Goal: Task Accomplishment & Management: Use online tool/utility

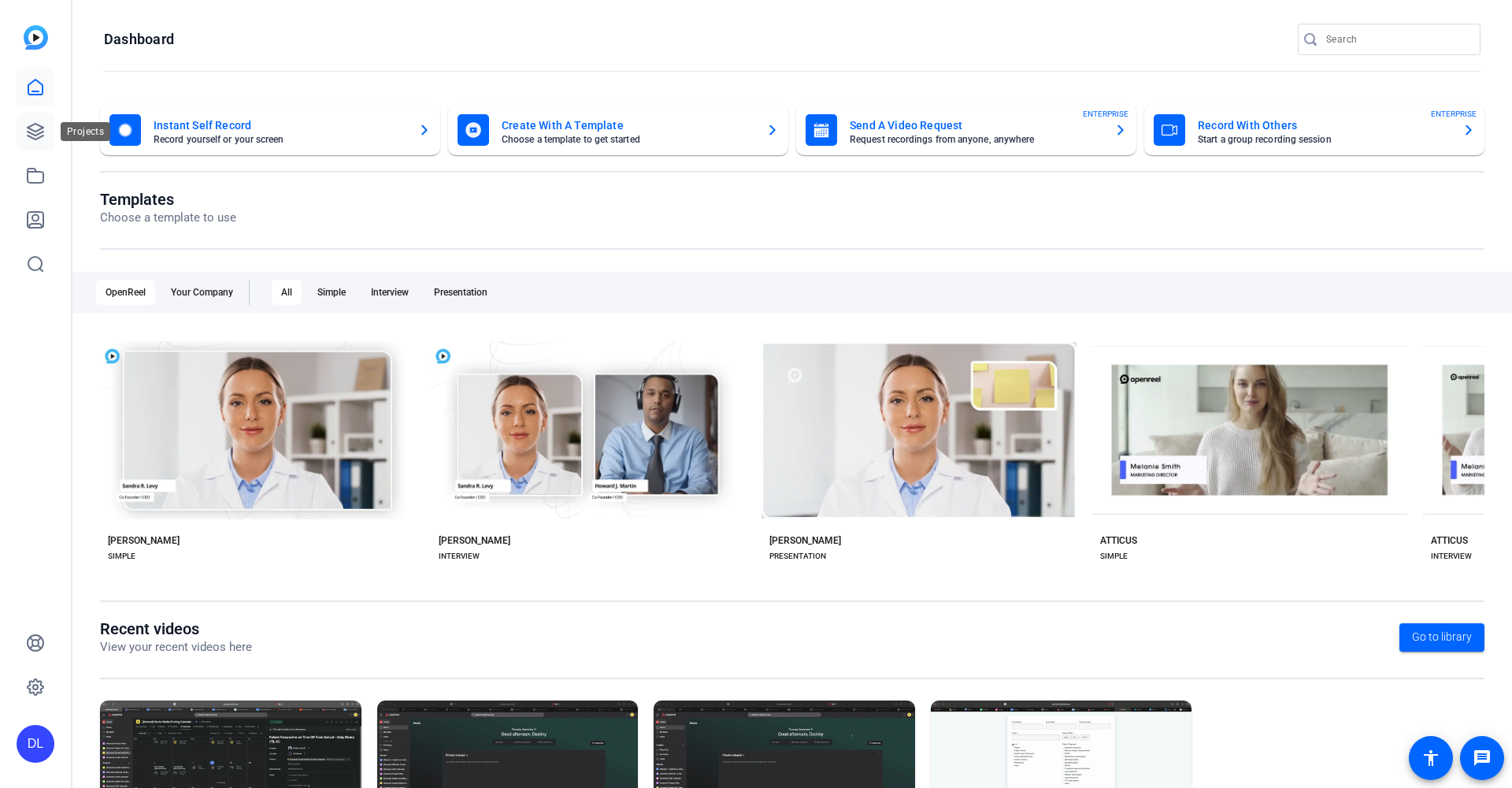
click at [29, 137] on icon at bounding box center [35, 132] width 15 height 15
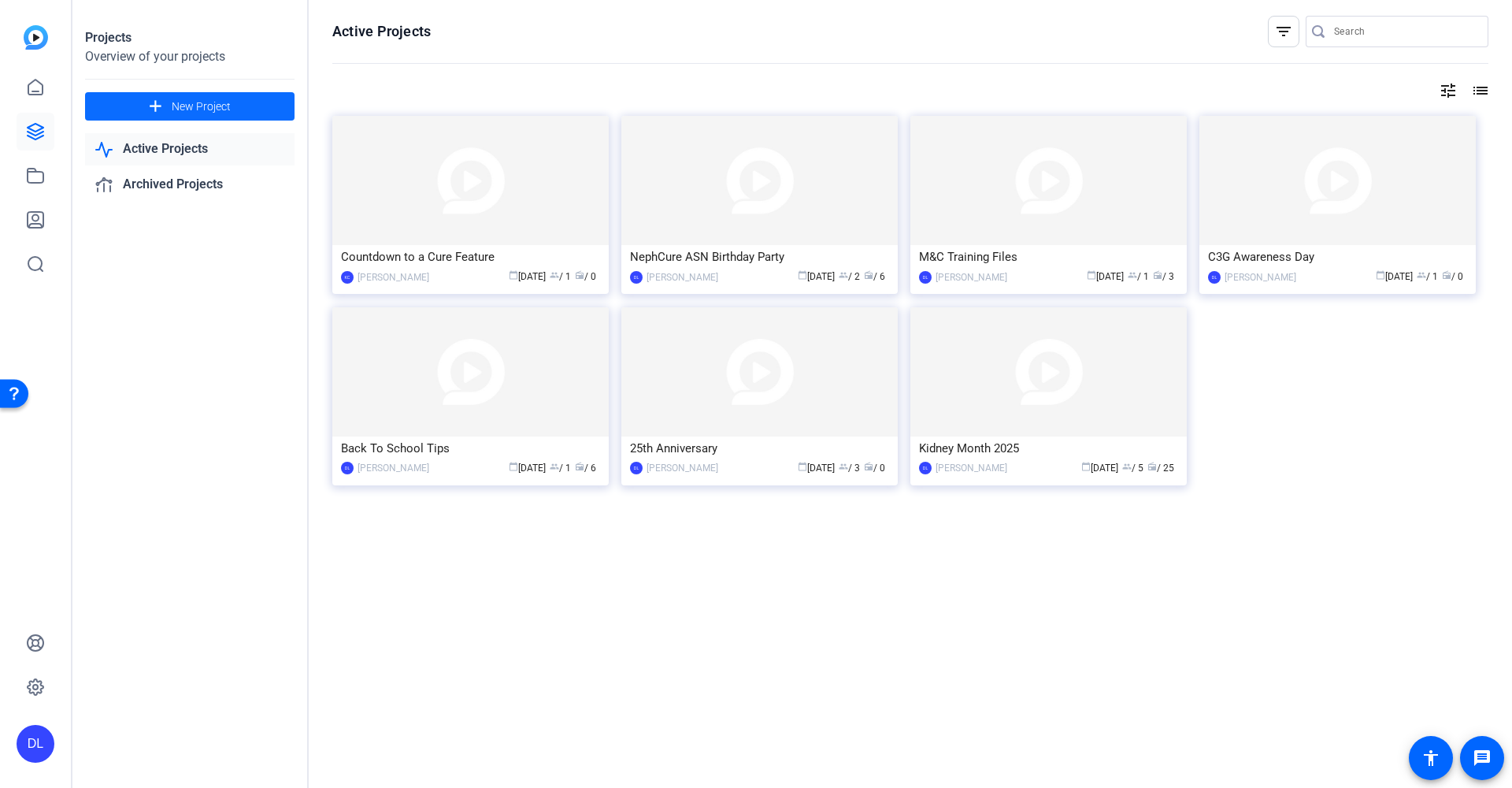
click at [215, 108] on span "New Project" at bounding box center [201, 106] width 59 height 16
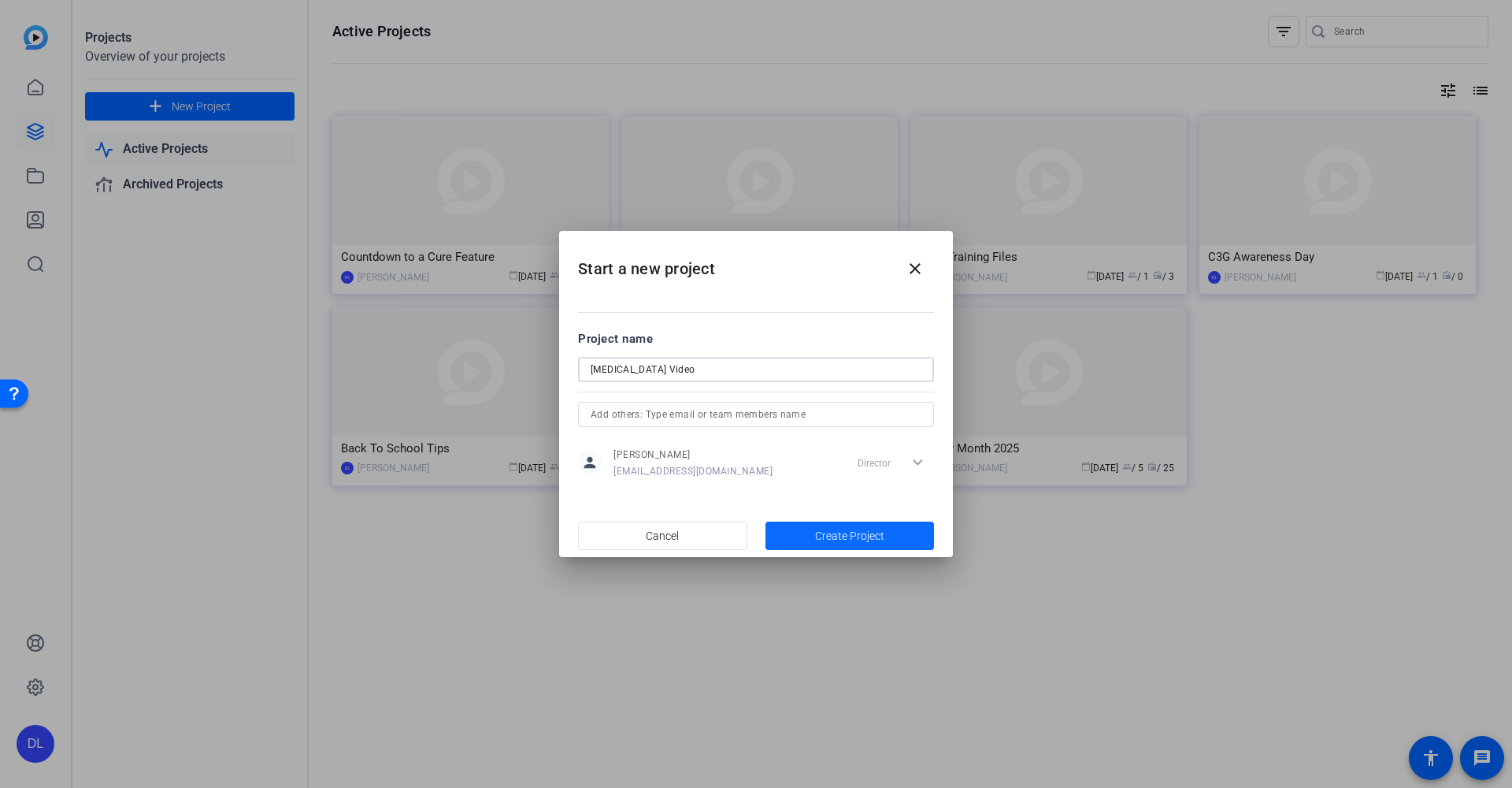
type input "[MEDICAL_DATA] Video"
click at [882, 532] on span "Create Project" at bounding box center [850, 536] width 70 height 16
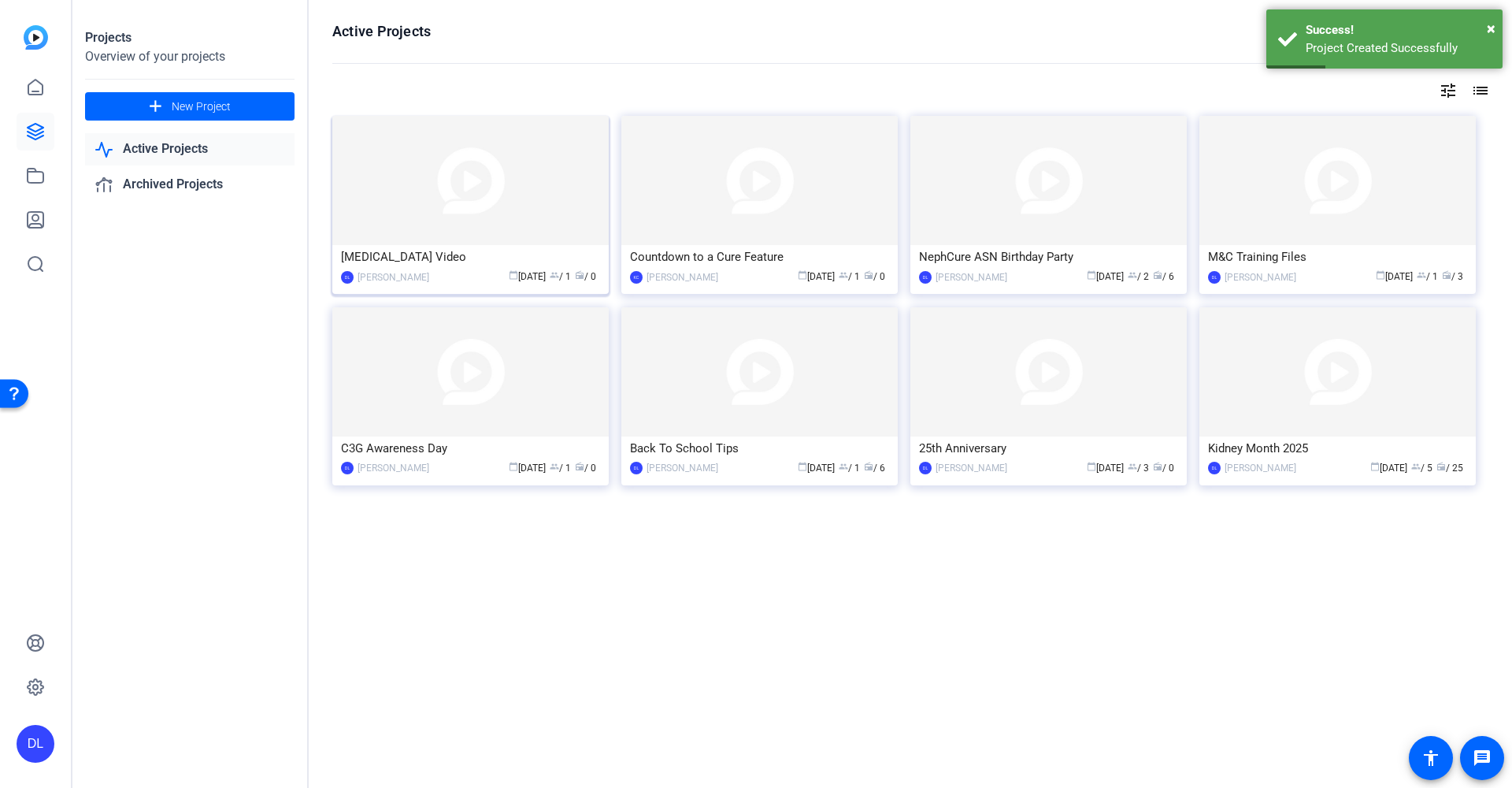
click at [409, 264] on div "[MEDICAL_DATA] Video" at bounding box center [470, 256] width 259 height 23
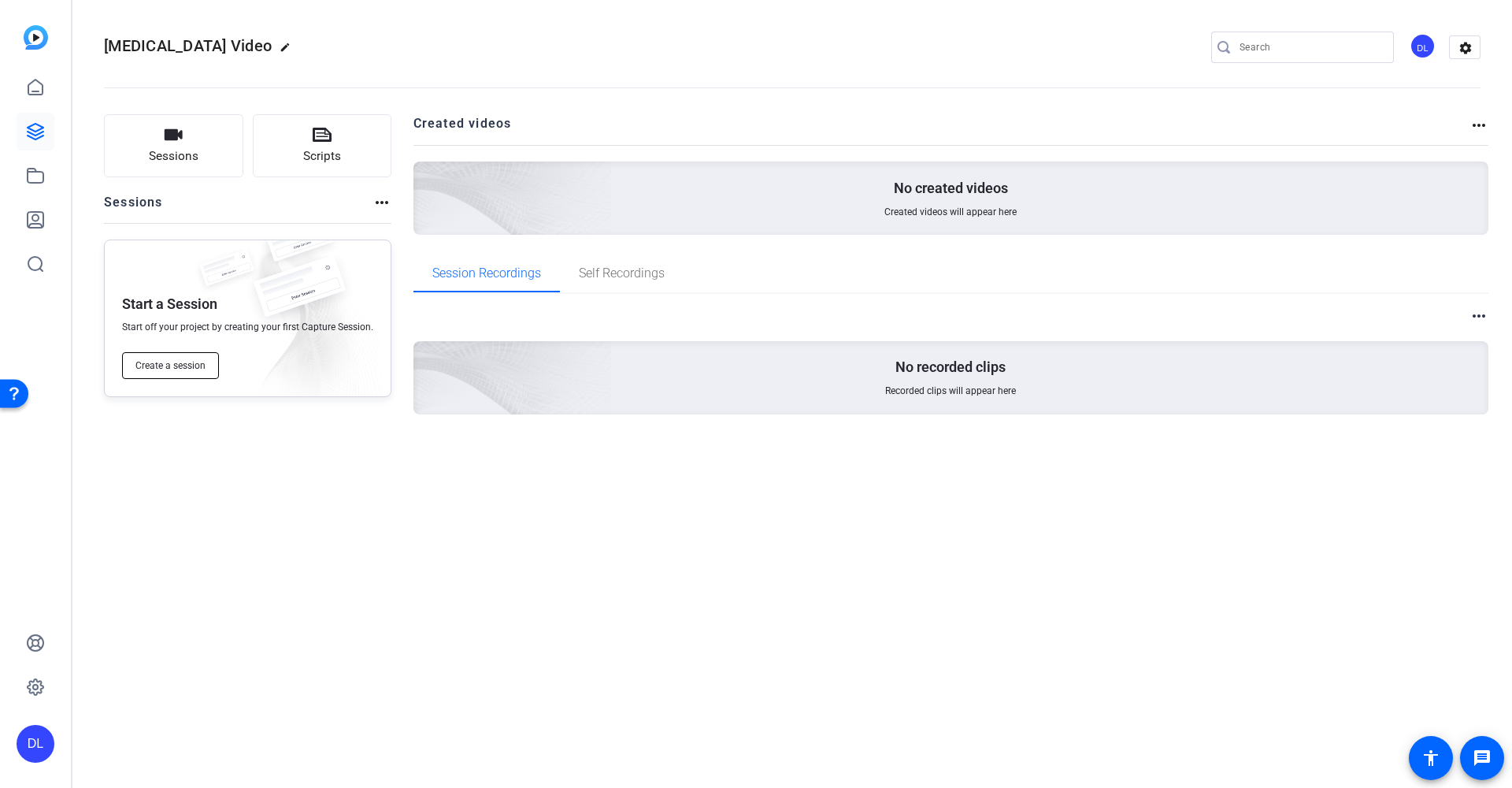
click at [196, 360] on span "Create a session" at bounding box center [171, 366] width 71 height 13
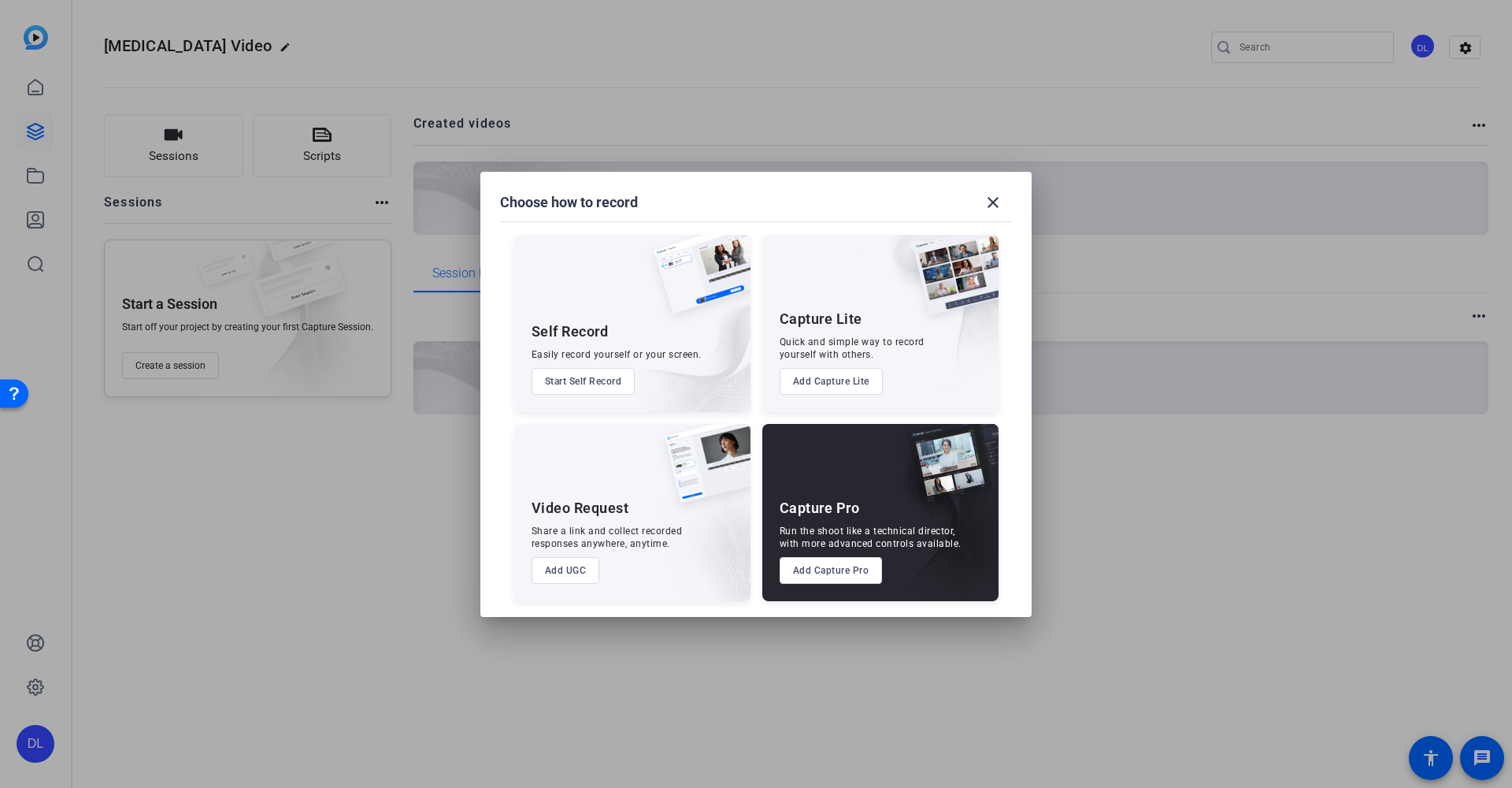
click at [575, 572] on button "Add UGC" at bounding box center [566, 569] width 69 height 27
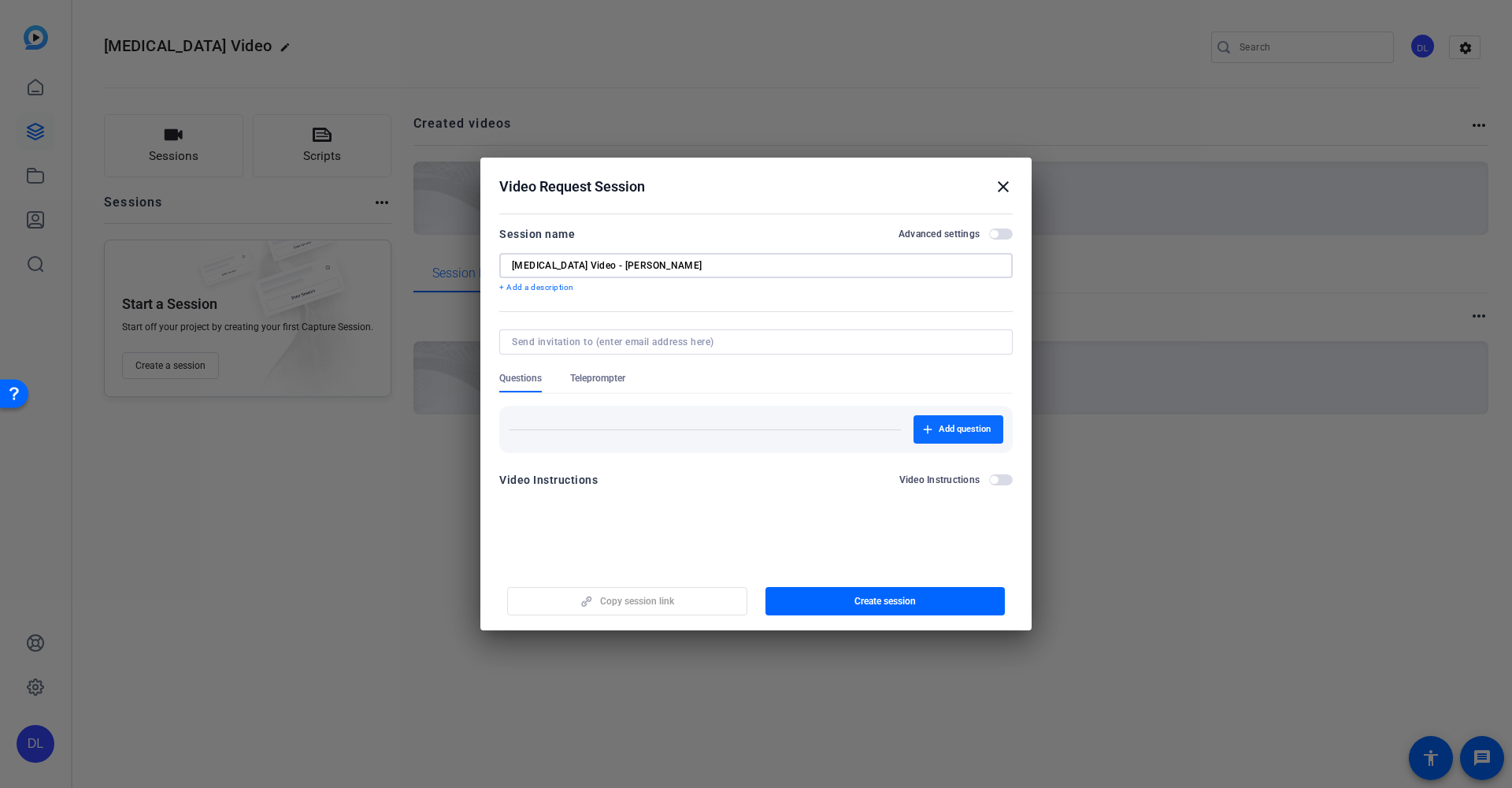
type input "[MEDICAL_DATA] Video - [PERSON_NAME]"
click at [978, 426] on span "Add question" at bounding box center [965, 429] width 52 height 13
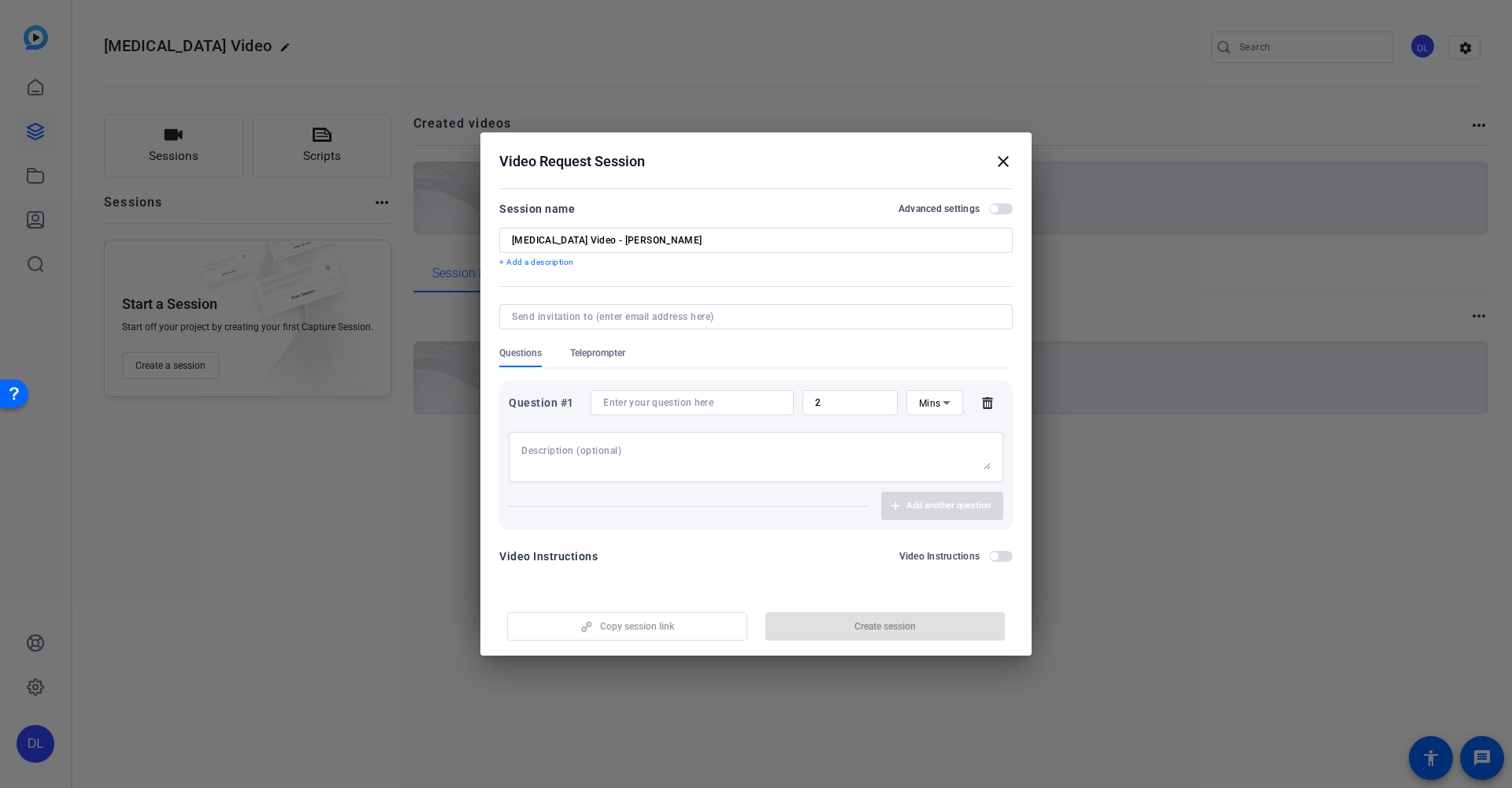
click at [713, 400] on input at bounding box center [692, 403] width 178 height 13
click at [828, 397] on input "2" at bounding box center [851, 403] width 71 height 13
type input "1"
click at [933, 398] on span "Mins" at bounding box center [931, 403] width 22 height 11
click at [931, 435] on span "Sec" at bounding box center [927, 434] width 15 height 19
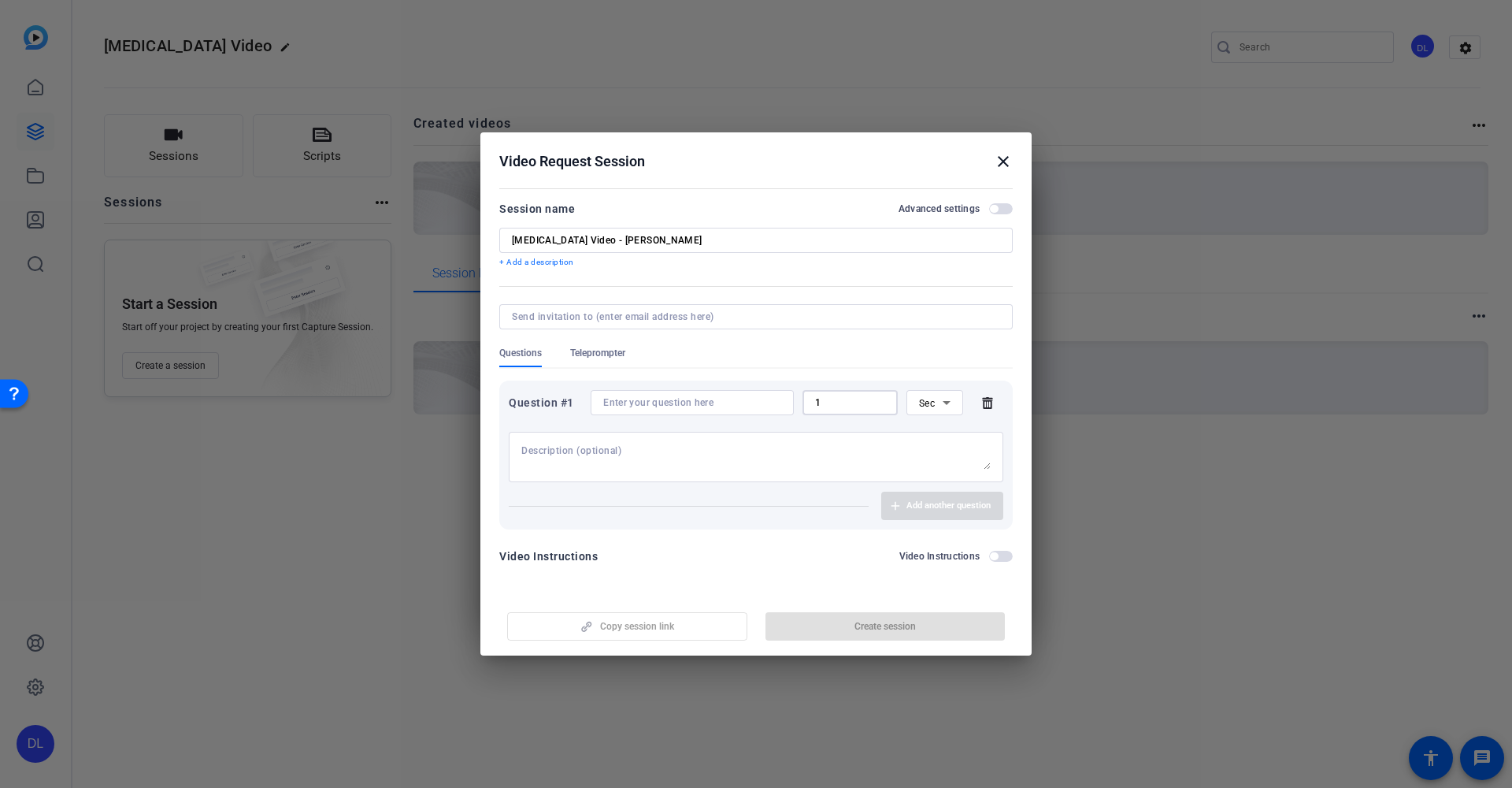
click at [852, 400] on input "1" at bounding box center [851, 403] width 71 height 13
type input "30"
click at [617, 403] on input at bounding box center [692, 403] width 178 height 13
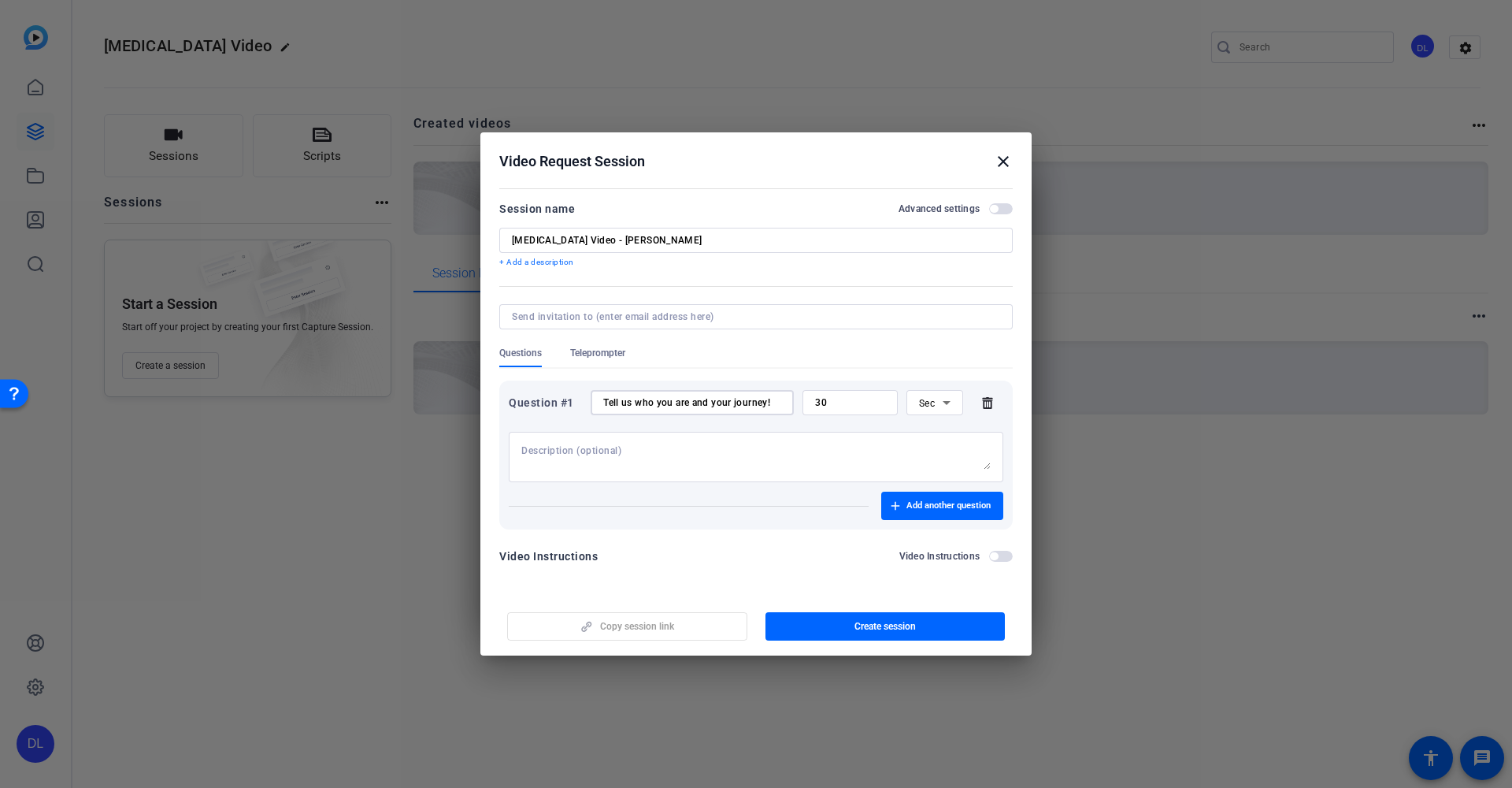
type input "Tell us who you are and your journey!"
click at [586, 446] on textarea at bounding box center [756, 457] width 470 height 25
type textarea "Start with your name, your diagnosis, and a little bit about yourself!"
click at [960, 498] on span "button" at bounding box center [943, 506] width 122 height 38
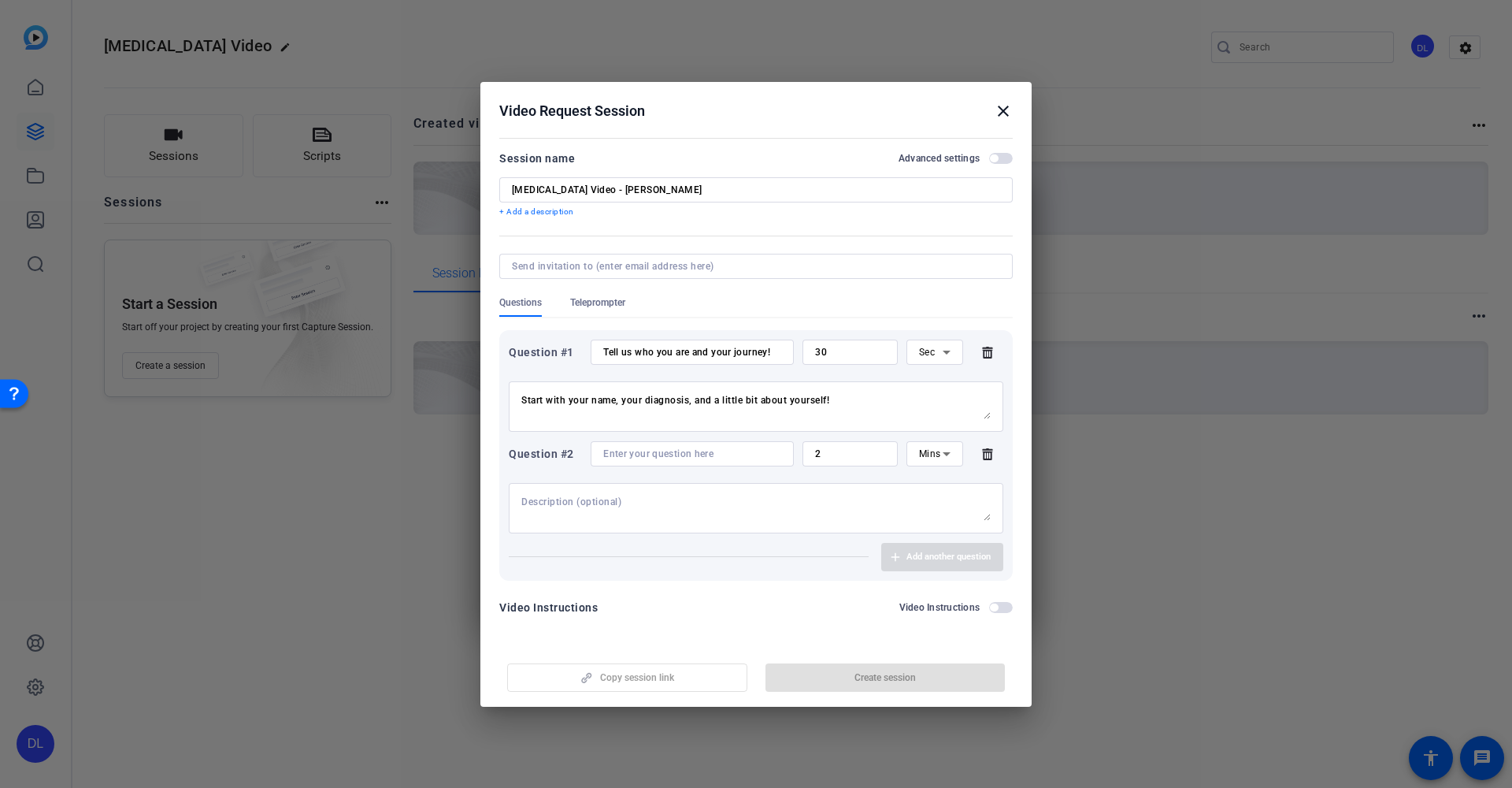
click at [859, 454] on input "2" at bounding box center [851, 453] width 71 height 13
type input "1"
click at [665, 453] on input at bounding box center [692, 453] width 178 height 13
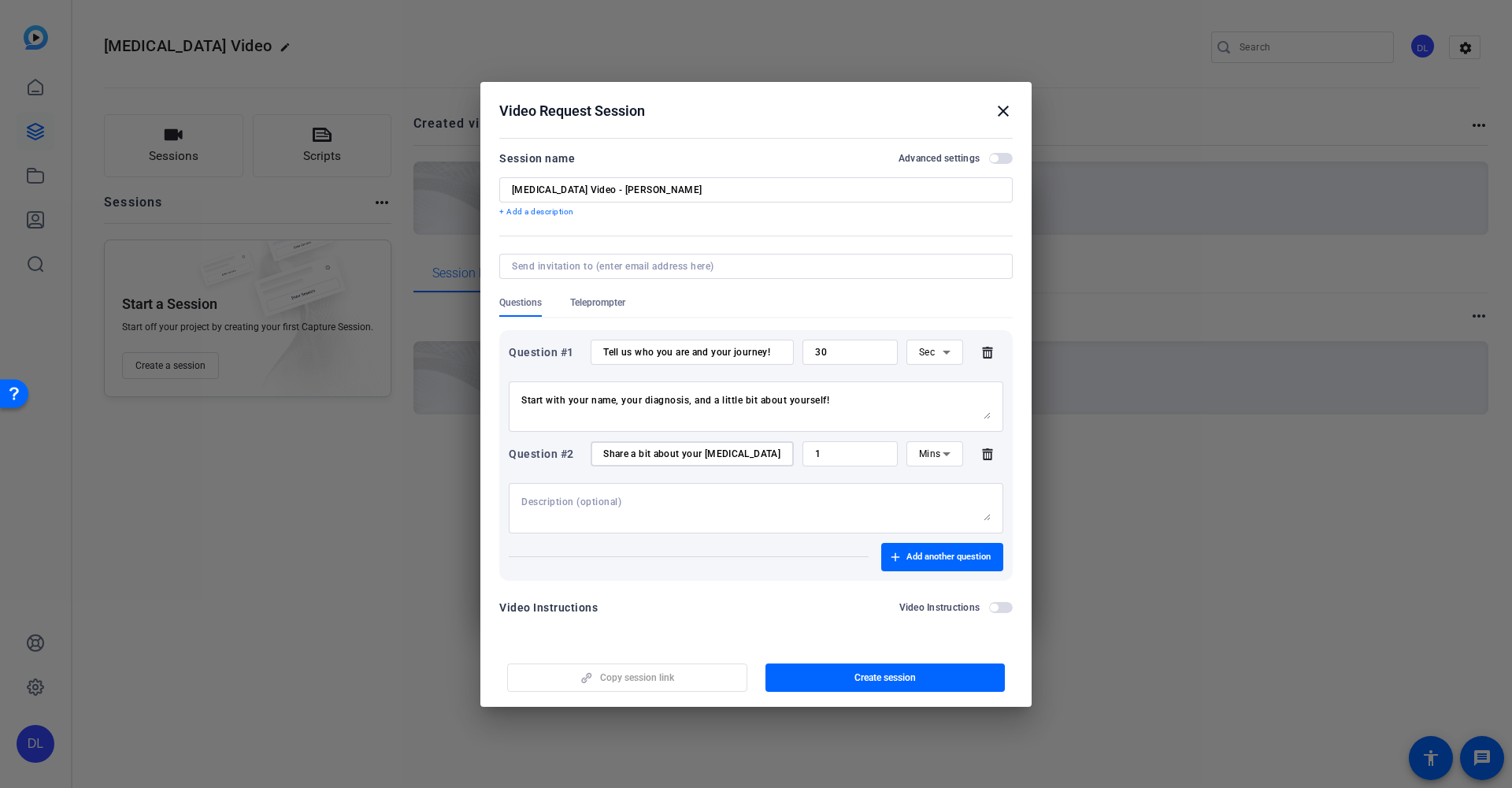
type input "Share a bit about your [MEDICAL_DATA] journey!"
click at [668, 520] on textarea at bounding box center [756, 508] width 470 height 25
type textarea "Explain how long you've been on [MEDICAL_DATA], how it helps you, what are the …"
click at [921, 555] on span "Add another question" at bounding box center [949, 557] width 84 height 13
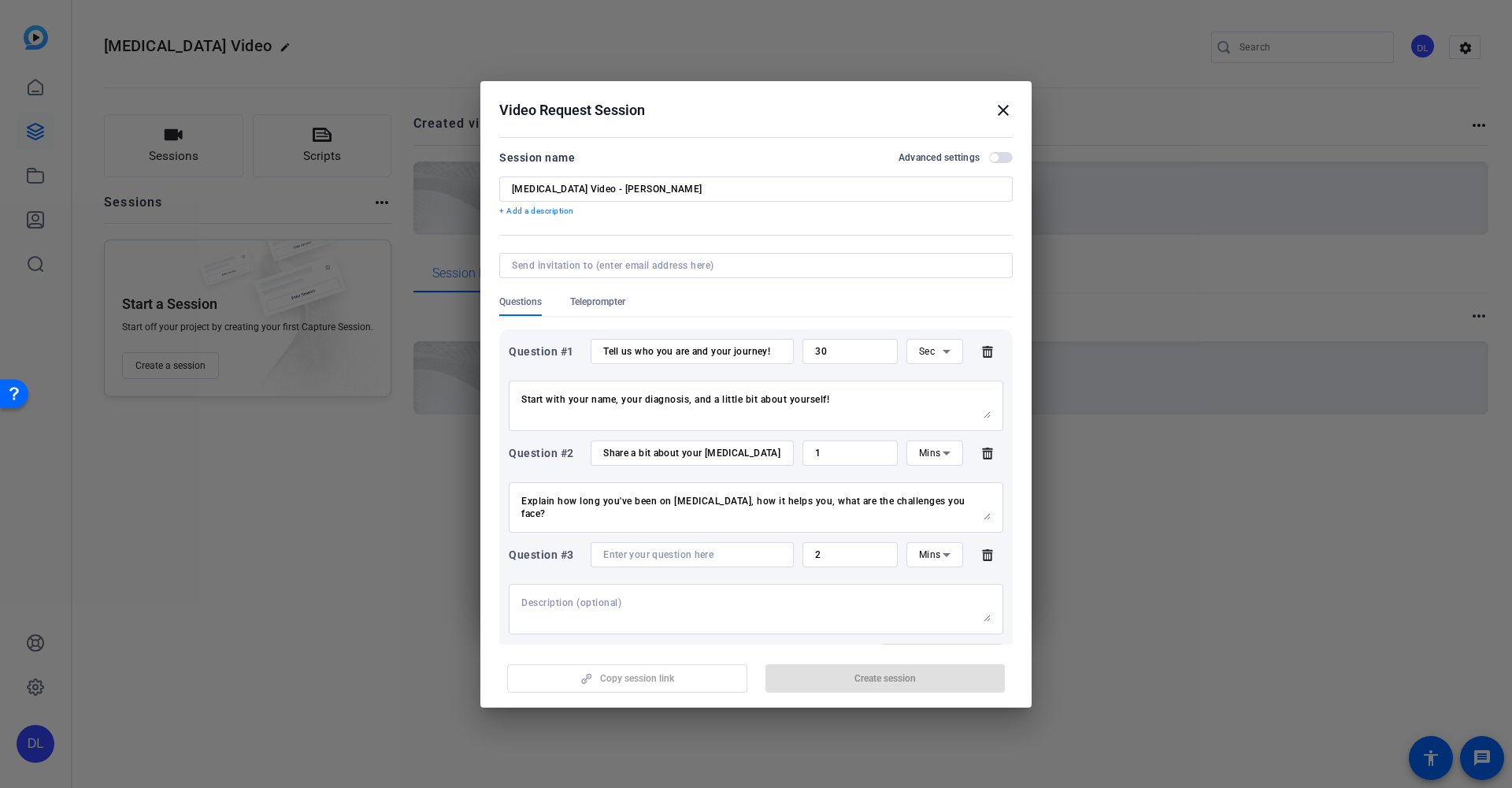
click at [869, 555] on input "2" at bounding box center [851, 554] width 71 height 13
type input "1"
click at [740, 551] on input at bounding box center [692, 554] width 178 height 13
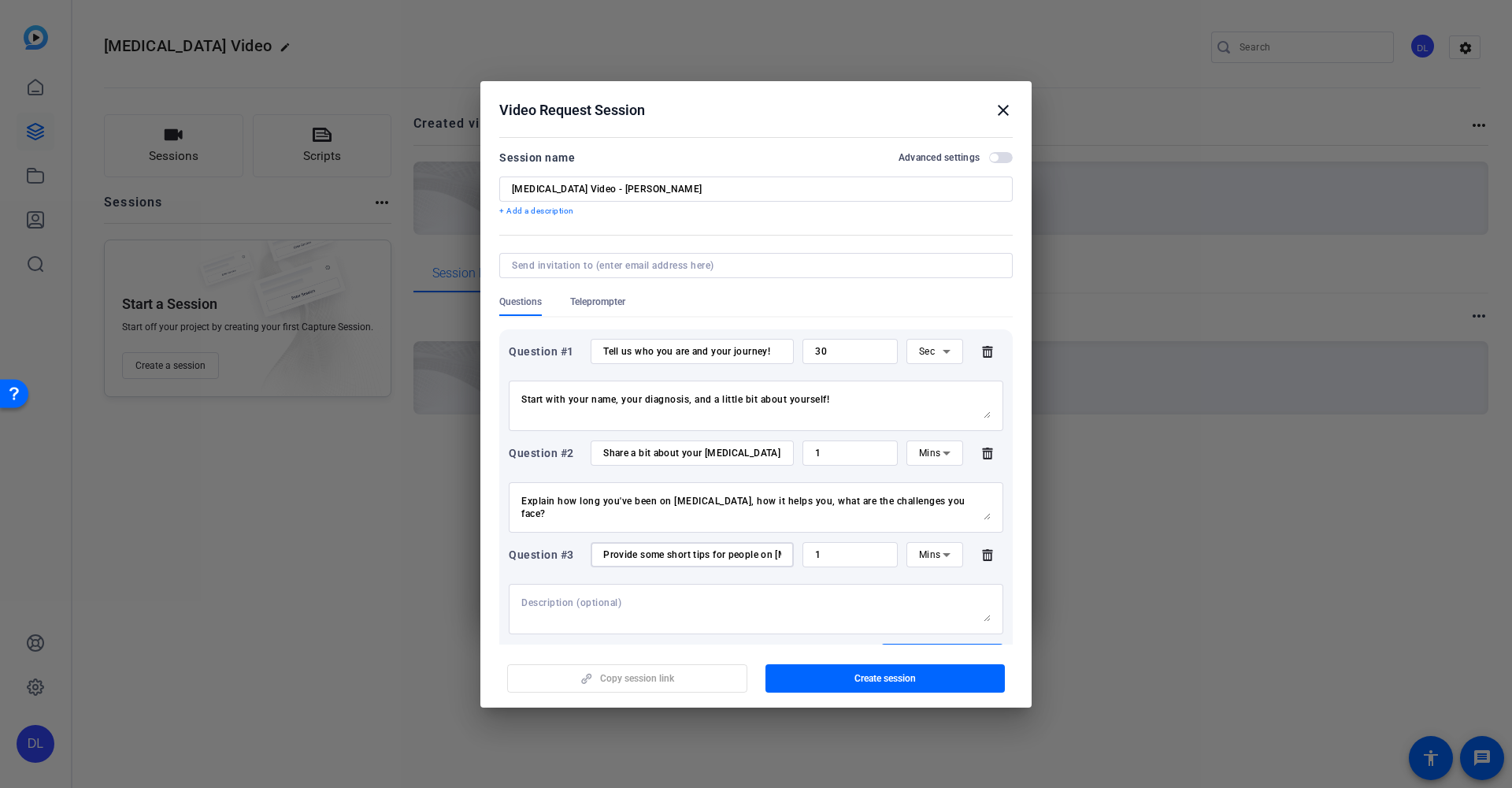
type input "Provide some short tips for people on [MEDICAL_DATA]!"
click at [641, 604] on textarea at bounding box center [756, 608] width 470 height 25
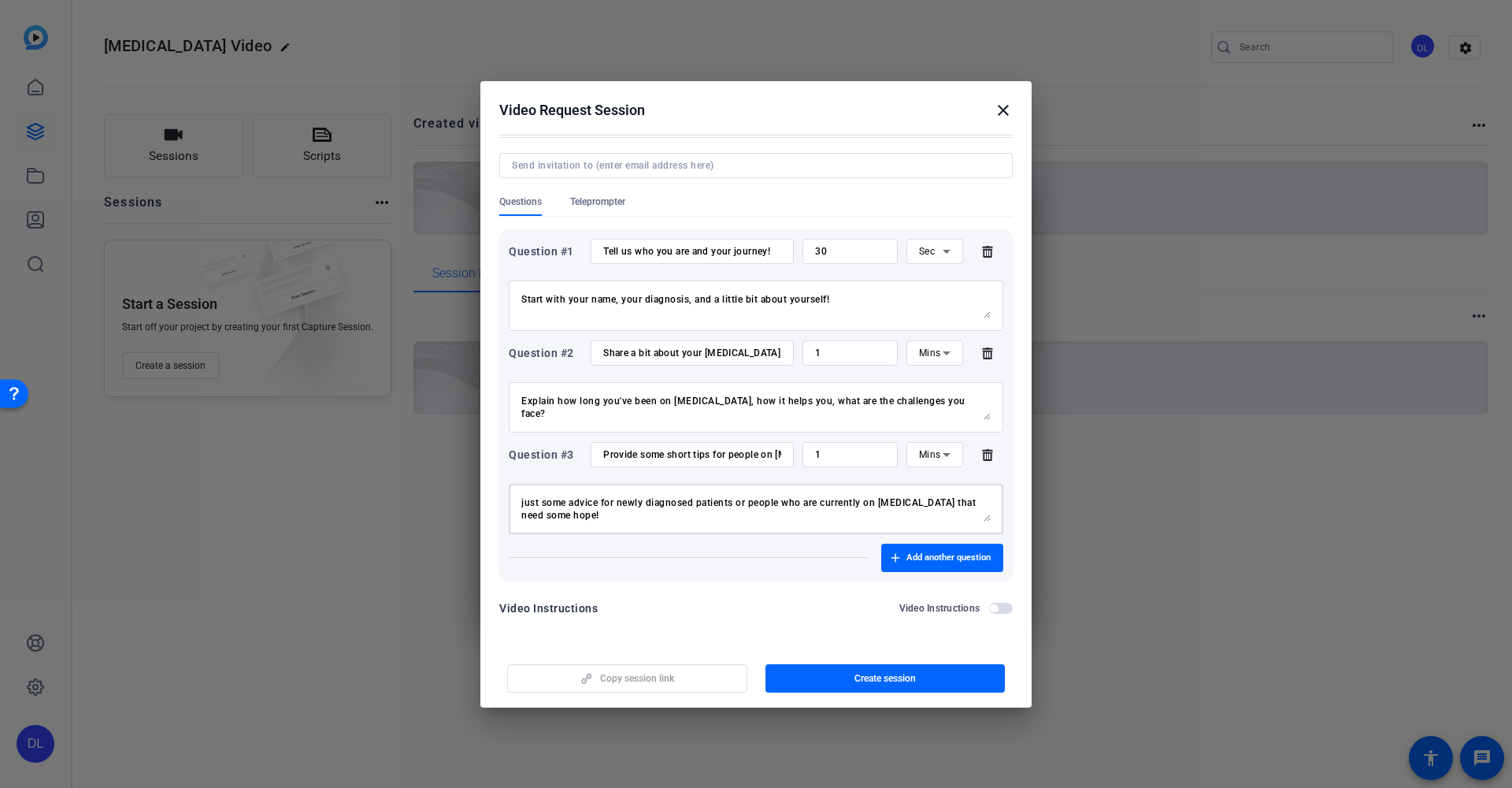
scroll to position [100, 0]
type textarea "Just provide a few tips that you've experienced that helped you through your ap…"
click at [900, 674] on span "Create session" at bounding box center [885, 678] width 61 height 13
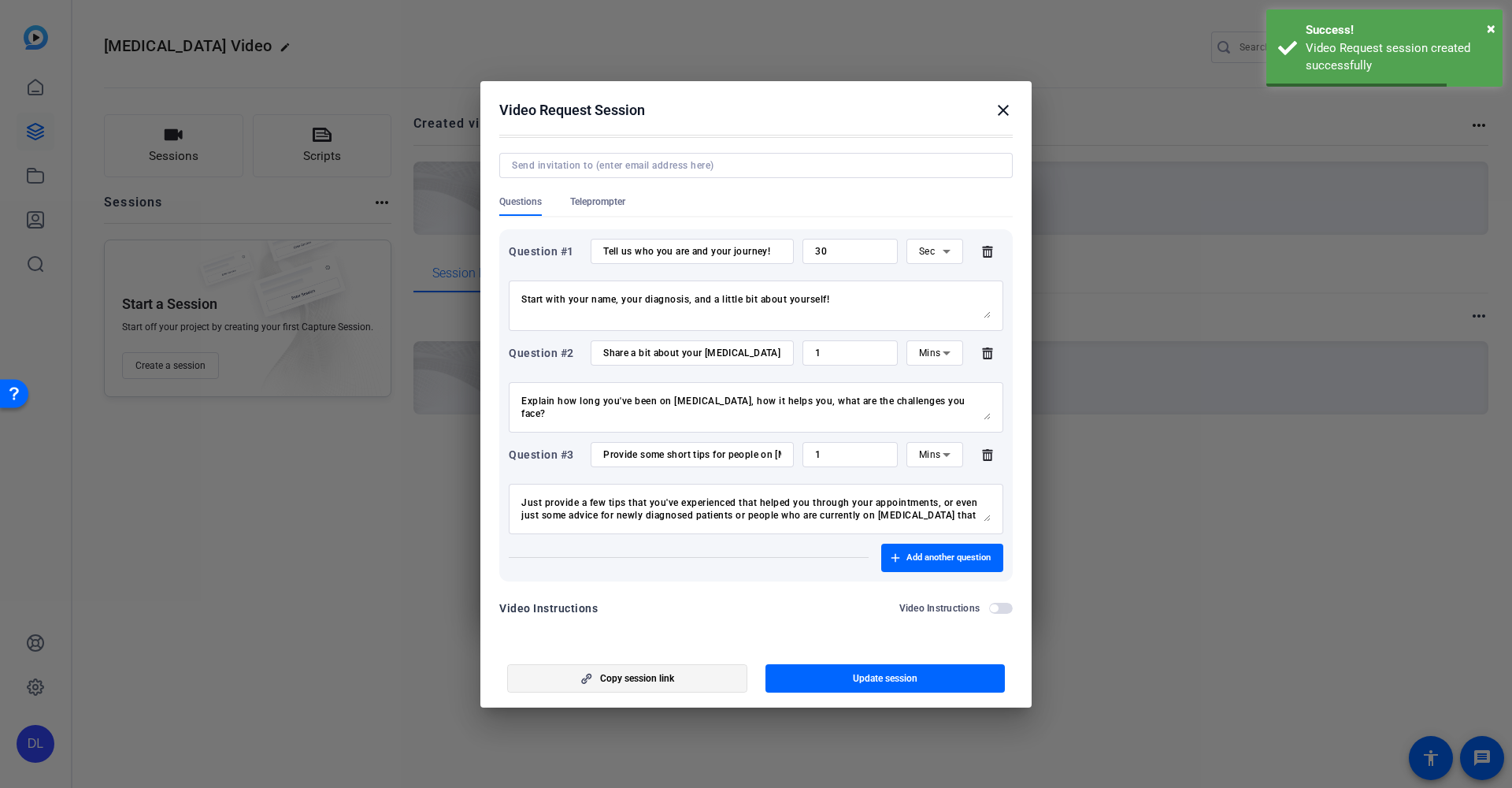
click at [661, 676] on span "Copy session link" at bounding box center [637, 678] width 74 height 13
